Goal: Task Accomplishment & Management: Complete application form

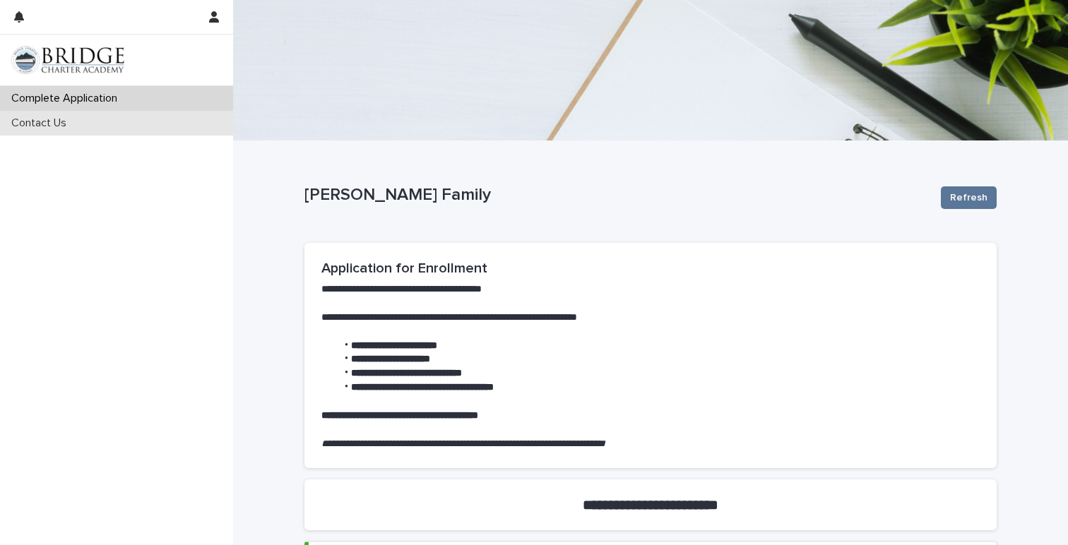
click at [44, 119] on p "Contact Us" at bounding box center [42, 123] width 72 height 13
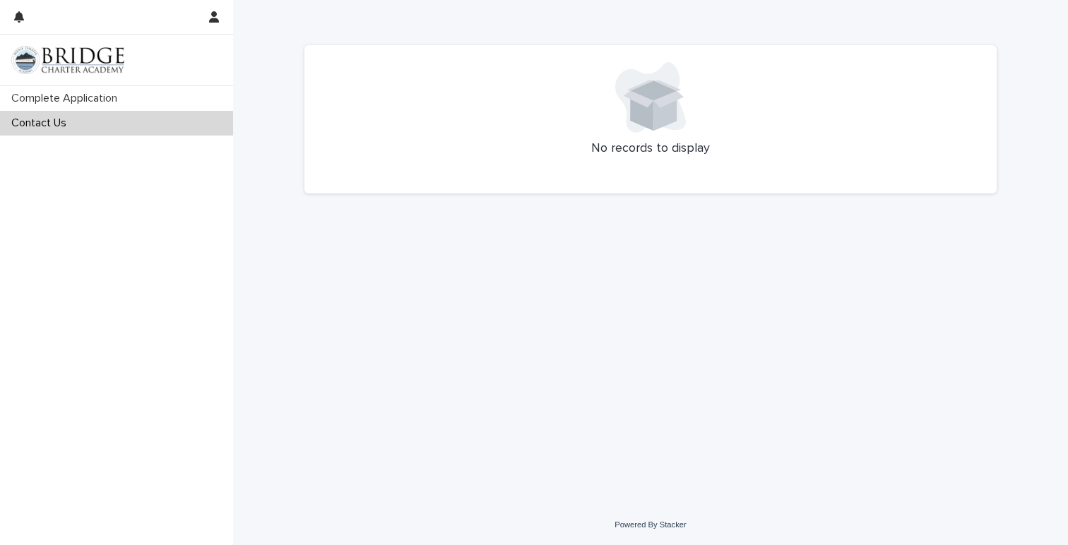
click at [60, 69] on img at bounding box center [67, 60] width 113 height 28
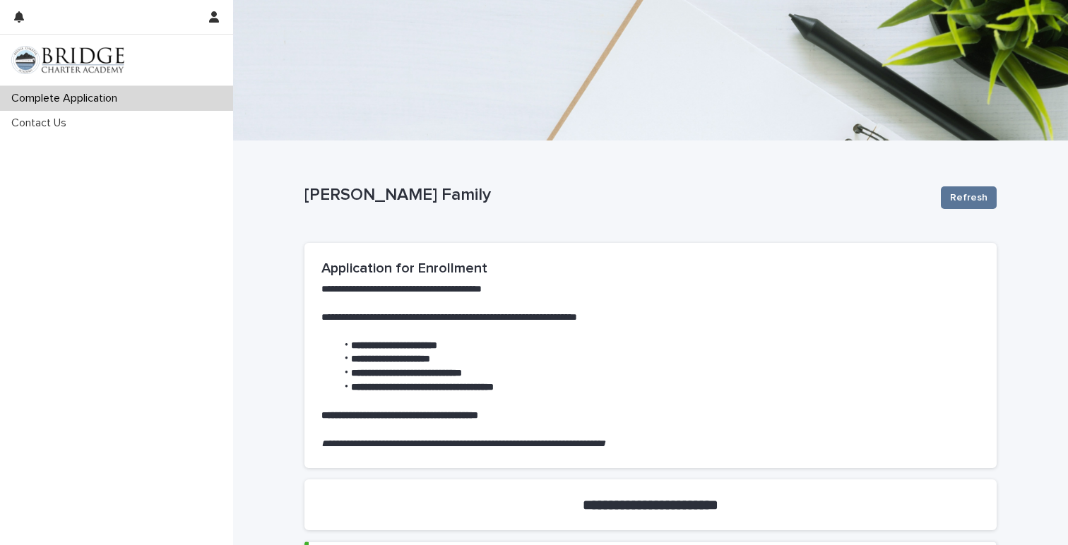
click at [70, 62] on img at bounding box center [67, 60] width 113 height 28
click at [23, 16] on icon "button" at bounding box center [19, 16] width 10 height 11
click at [148, 162] on div "Complete Application Contact Us" at bounding box center [116, 315] width 233 height 459
click at [216, 16] on icon "button" at bounding box center [214, 16] width 10 height 11
click at [121, 163] on div at bounding box center [534, 272] width 1068 height 545
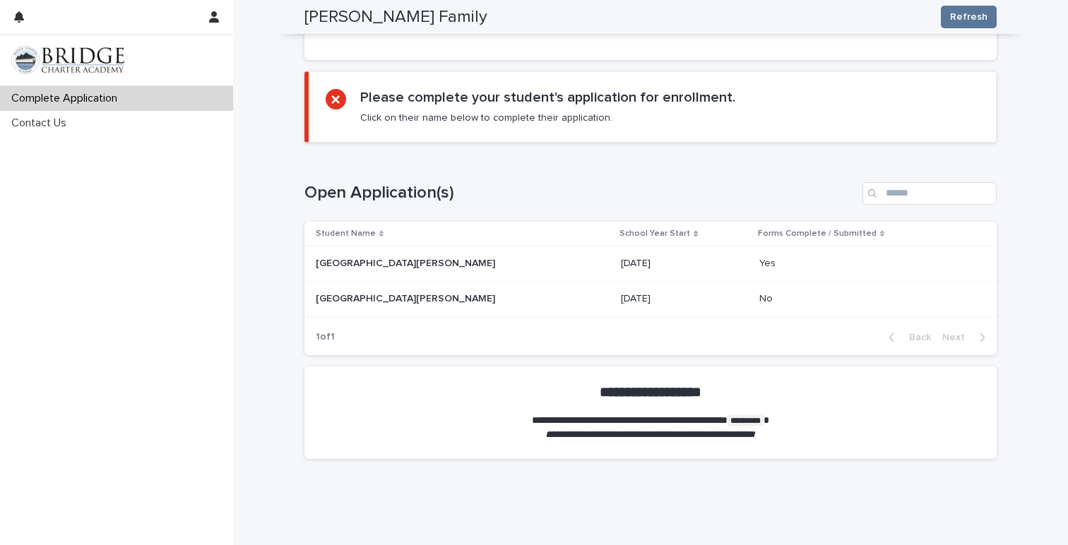
scroll to position [712, 0]
click at [378, 257] on p at bounding box center [439, 263] width 247 height 12
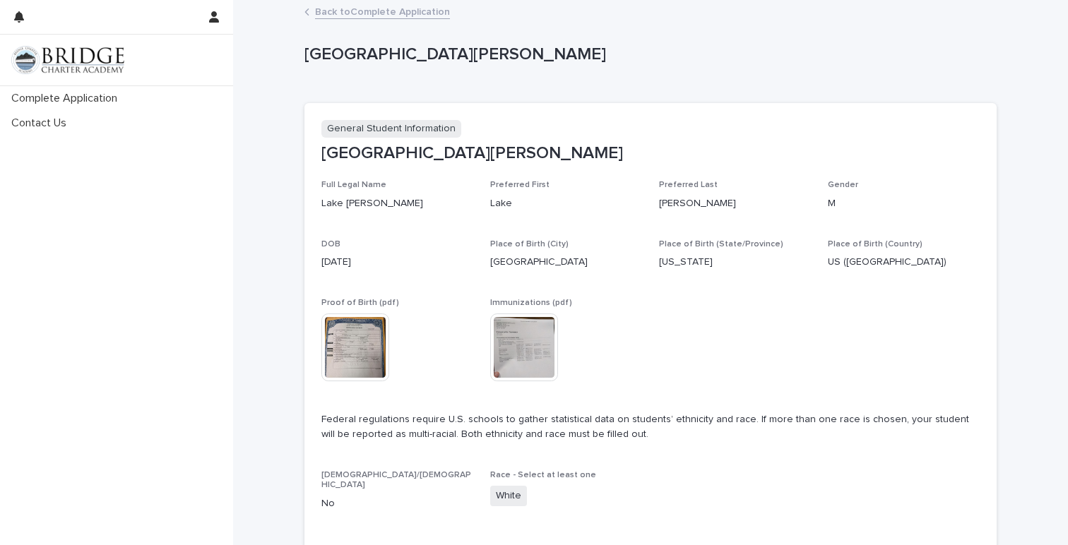
click at [333, 11] on link "Back to Complete Application" at bounding box center [382, 11] width 135 height 16
